Goal: Information Seeking & Learning: Learn about a topic

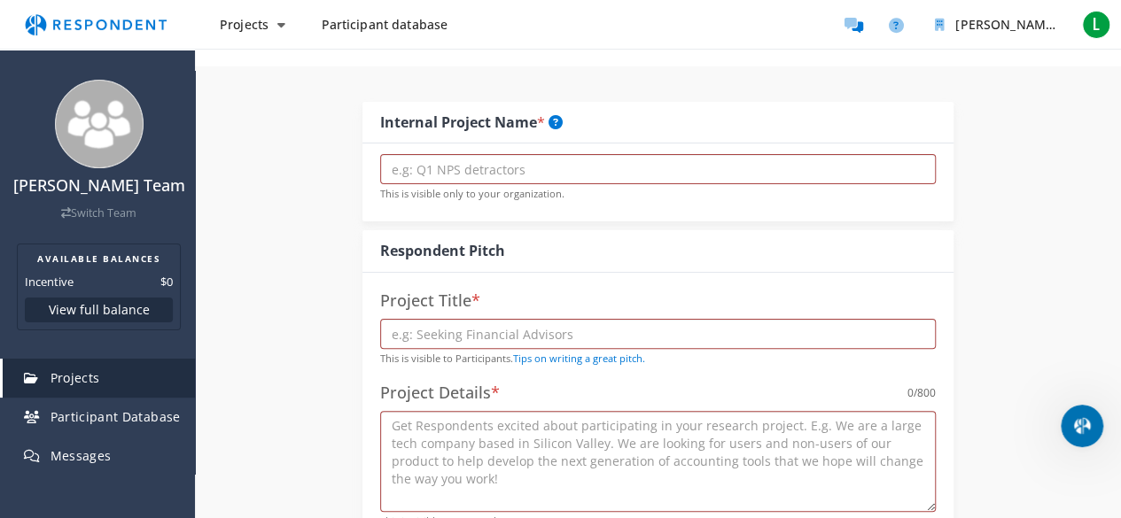
scroll to position [89, 0]
click at [100, 24] on img "Main navigation" at bounding box center [95, 25] width 163 height 34
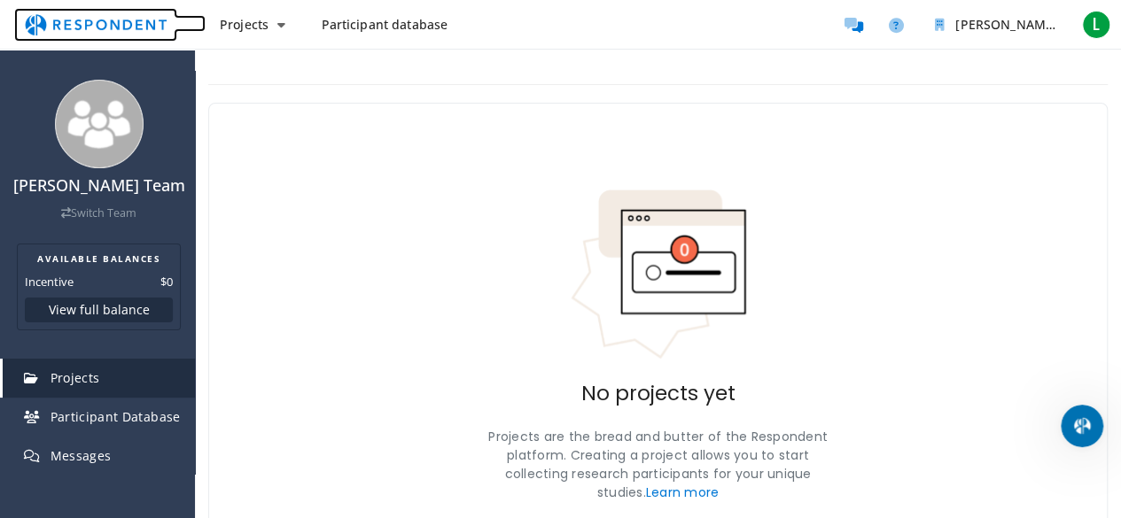
scroll to position [89, 0]
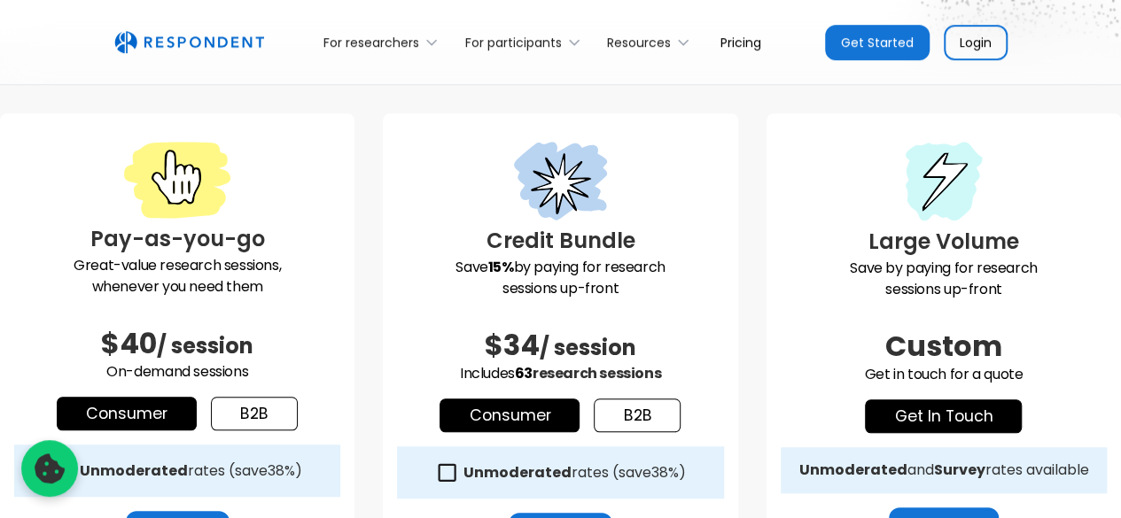
scroll to position [620, 0]
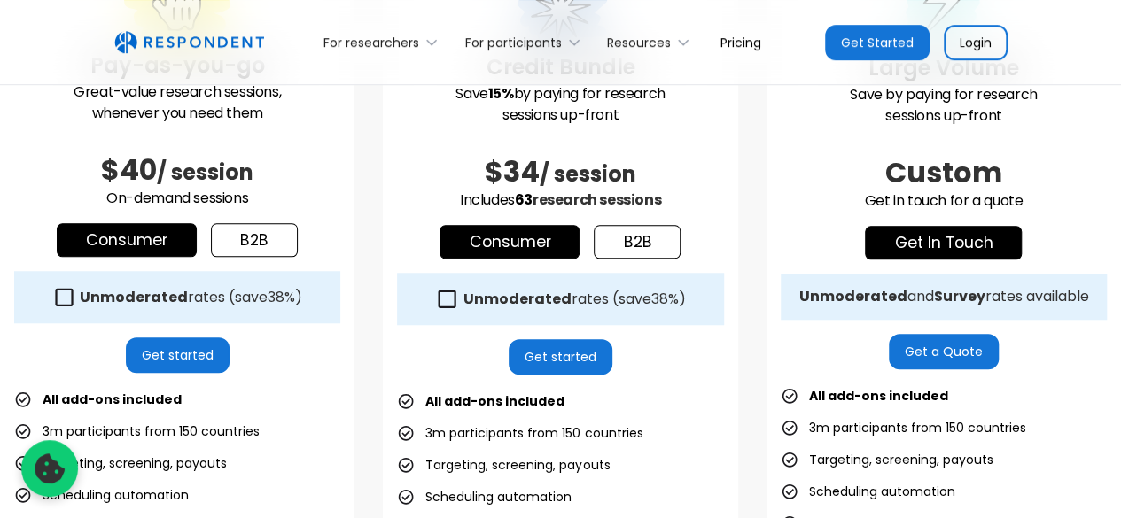
click at [234, 235] on link "b2b" at bounding box center [254, 240] width 87 height 34
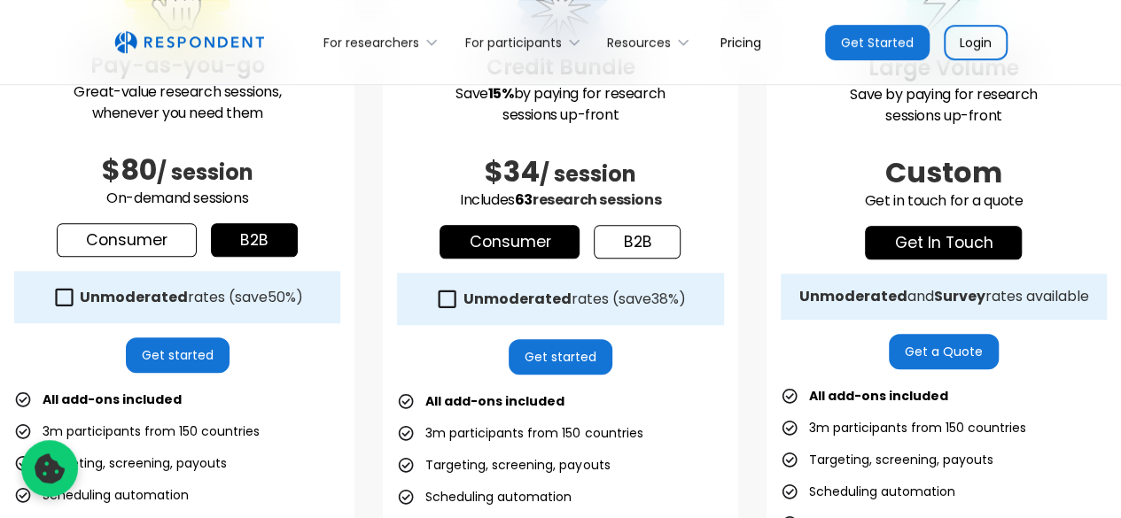
click at [118, 236] on link "Consumer" at bounding box center [127, 240] width 140 height 34
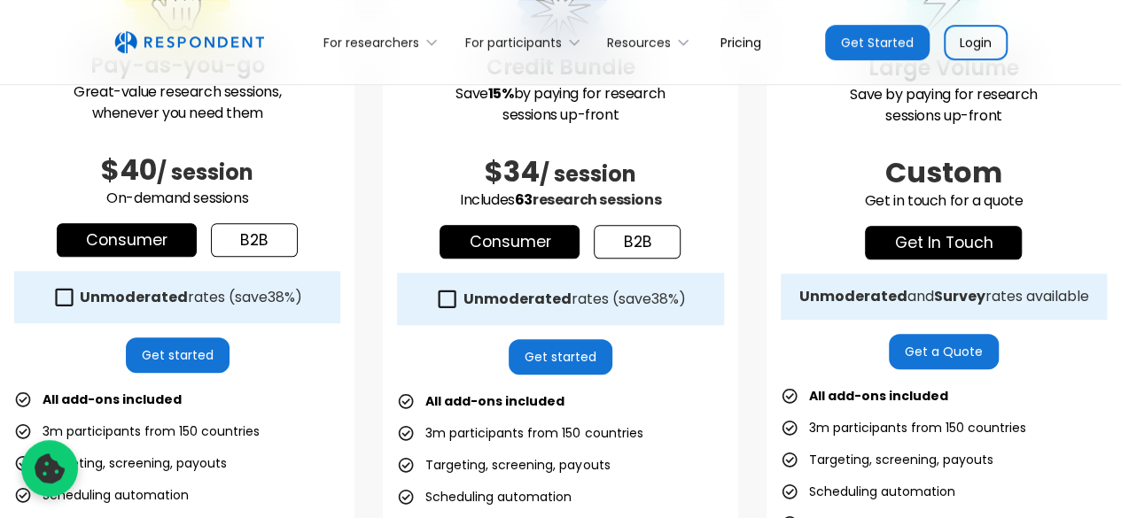
click at [261, 242] on link "b2b" at bounding box center [254, 240] width 87 height 34
